Goal: Task Accomplishment & Management: Complete application form

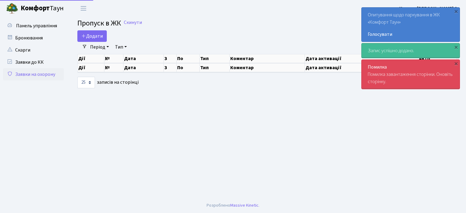
select select "25"
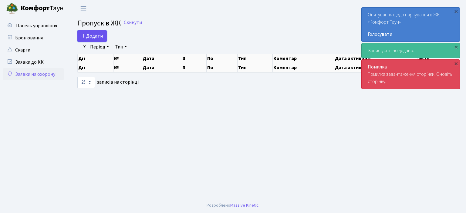
click at [95, 36] on span "Додати" at bounding box center [92, 36] width 22 height 7
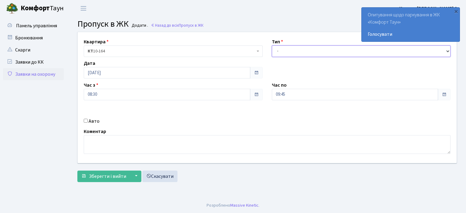
click at [275, 52] on select "- Доставка Таксі Гості Сервіс" at bounding box center [361, 51] width 179 height 12
select select "1"
click at [272, 45] on select "- Доставка Таксі Гості Сервіс" at bounding box center [361, 51] width 179 height 12
click at [285, 95] on input "09:45" at bounding box center [355, 95] width 166 height 12
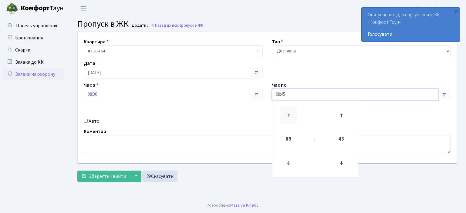
click at [288, 116] on icon at bounding box center [288, 115] width 16 height 16
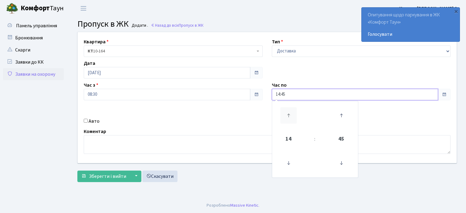
click at [288, 116] on icon at bounding box center [288, 115] width 16 height 16
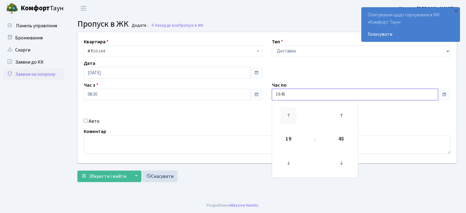
click at [288, 116] on icon at bounding box center [288, 115] width 16 height 16
type input "22:45"
click at [87, 120] on input "Авто" at bounding box center [86, 121] width 4 height 4
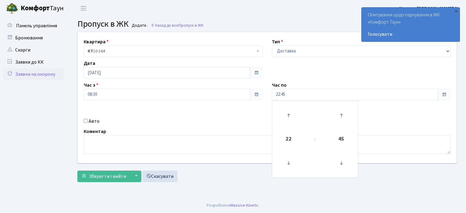
checkbox input "true"
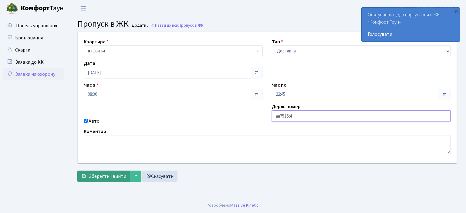
type input "аа7516рі"
click at [109, 175] on span "Зберегти і вийти" at bounding box center [107, 176] width 37 height 7
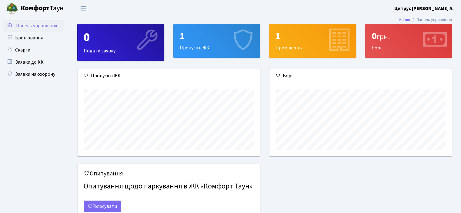
scroll to position [87, 182]
click at [44, 72] on link "Заявки на охорону" at bounding box center [33, 74] width 61 height 12
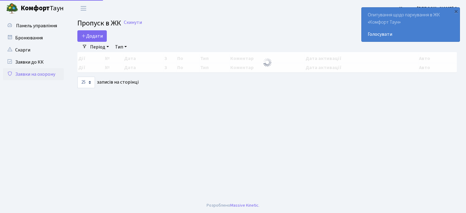
select select "25"
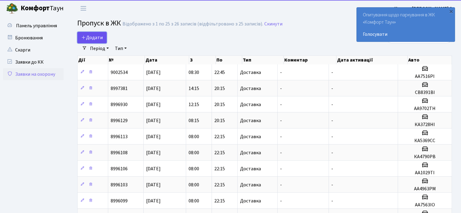
click at [98, 39] on span "Додати" at bounding box center [92, 37] width 22 height 7
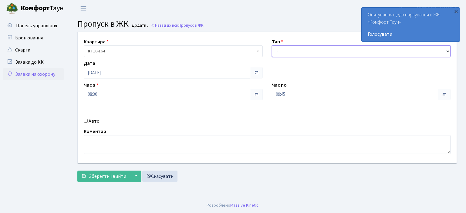
click at [275, 52] on select "- Доставка Таксі Гості Сервіс" at bounding box center [361, 51] width 179 height 12
select select "1"
click at [272, 45] on select "- Доставка Таксі Гості Сервіс" at bounding box center [361, 51] width 179 height 12
click at [288, 95] on input "09:45" at bounding box center [355, 95] width 166 height 12
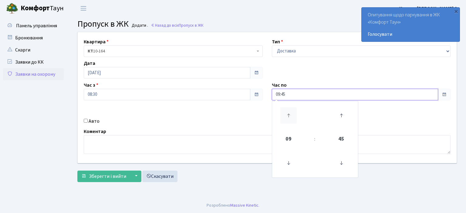
click at [288, 115] on icon at bounding box center [288, 115] width 16 height 16
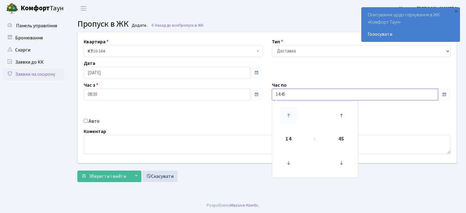
click at [288, 115] on icon at bounding box center [288, 115] width 16 height 16
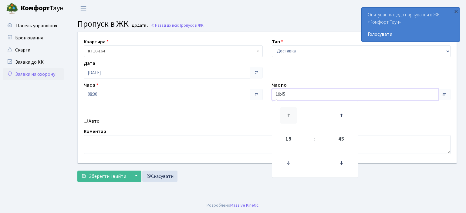
click at [288, 115] on icon at bounding box center [288, 115] width 16 height 16
type input "22:45"
click at [86, 120] on input "Авто" at bounding box center [86, 121] width 4 height 4
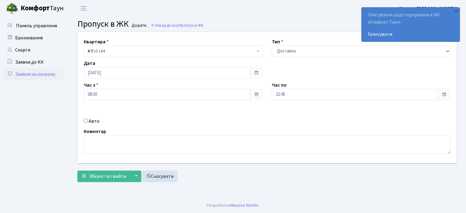
checkbox input "true"
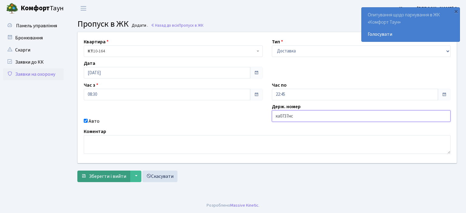
type input "ка0737нс"
click at [106, 174] on span "Зберегти і вийти" at bounding box center [107, 176] width 37 height 7
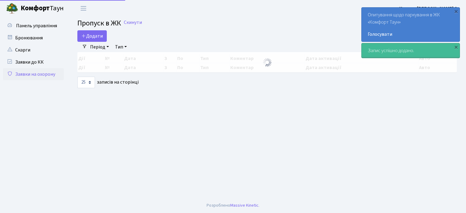
select select "25"
